Goal: Task Accomplishment & Management: Use online tool/utility

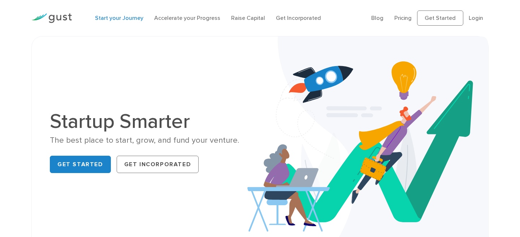
click at [125, 20] on link "Start your Journey" at bounding box center [119, 17] width 48 height 7
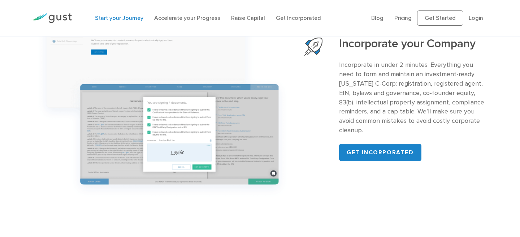
scroll to position [767, 0]
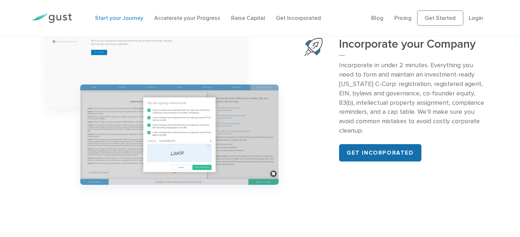
click at [357, 156] on link "Get incorporated" at bounding box center [380, 152] width 82 height 17
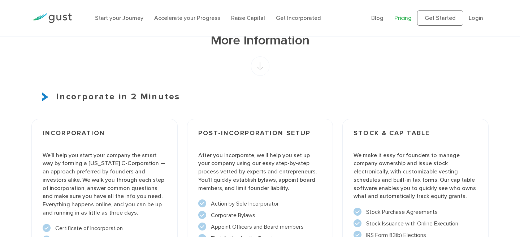
scroll to position [446, 0]
